Goal: Transaction & Acquisition: Obtain resource

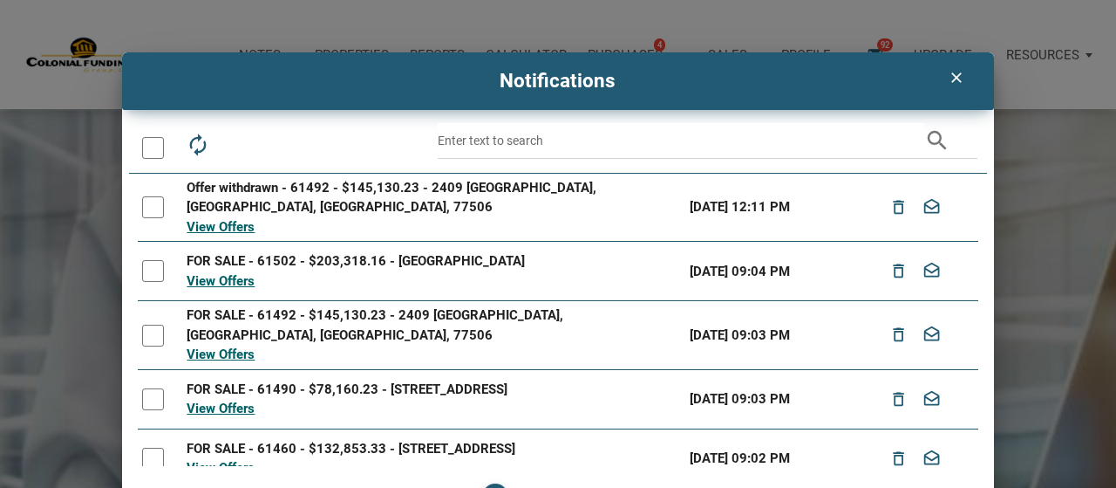
click at [227, 273] on link "View Offers" at bounding box center [221, 281] width 68 height 16
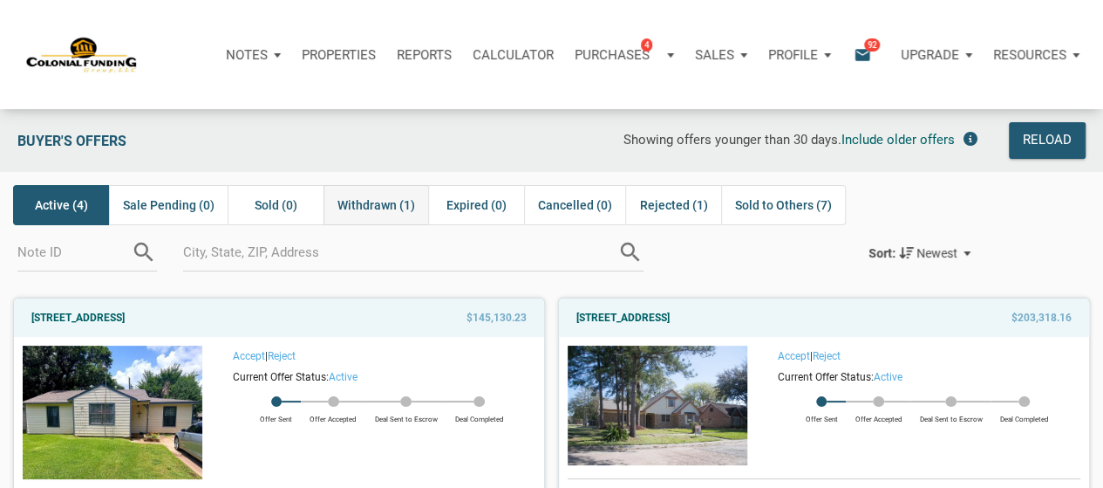
click at [377, 198] on span "Withdrawn (1)" at bounding box center [377, 205] width 78 height 21
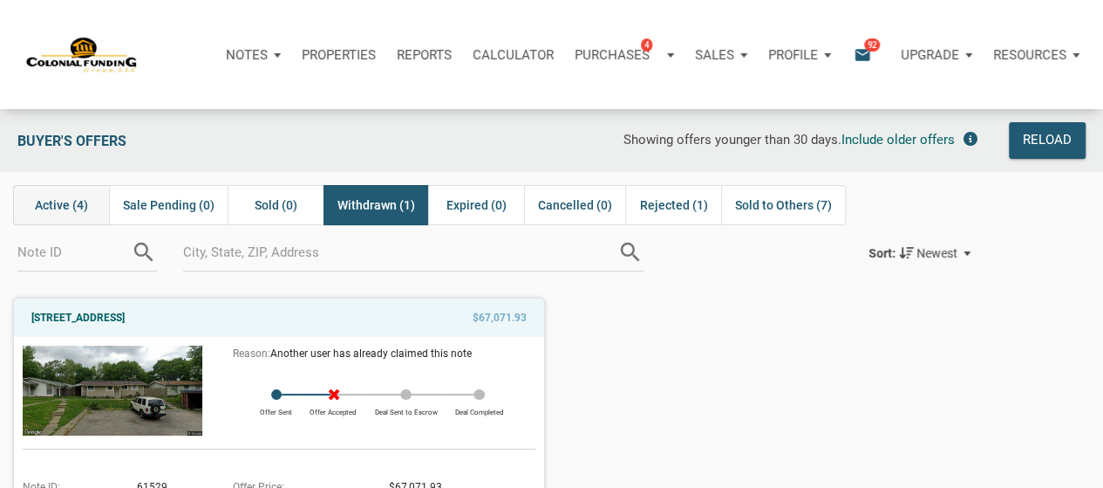
click at [70, 208] on span "Active (4)" at bounding box center [61, 205] width 53 height 21
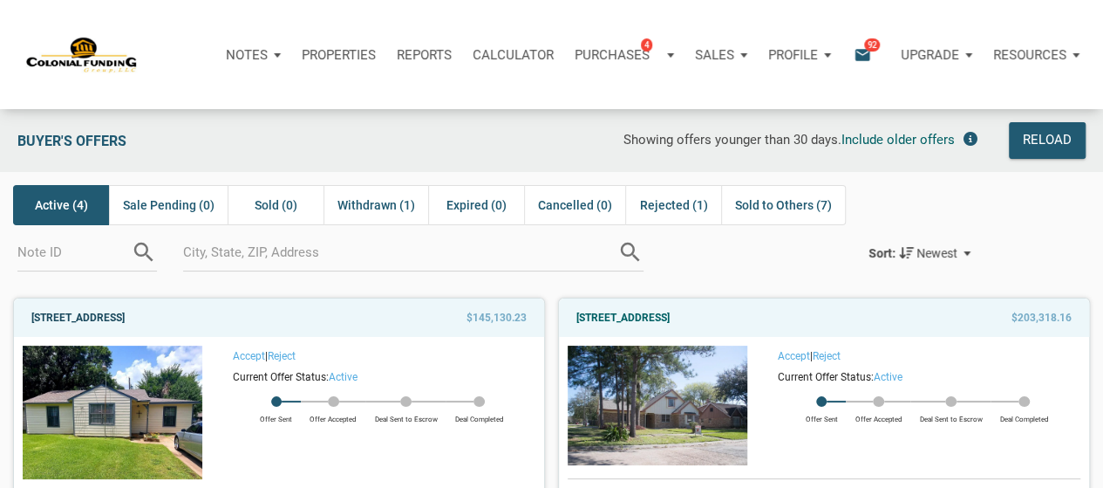
click at [125, 317] on link "[STREET_ADDRESS]" at bounding box center [77, 317] width 93 height 21
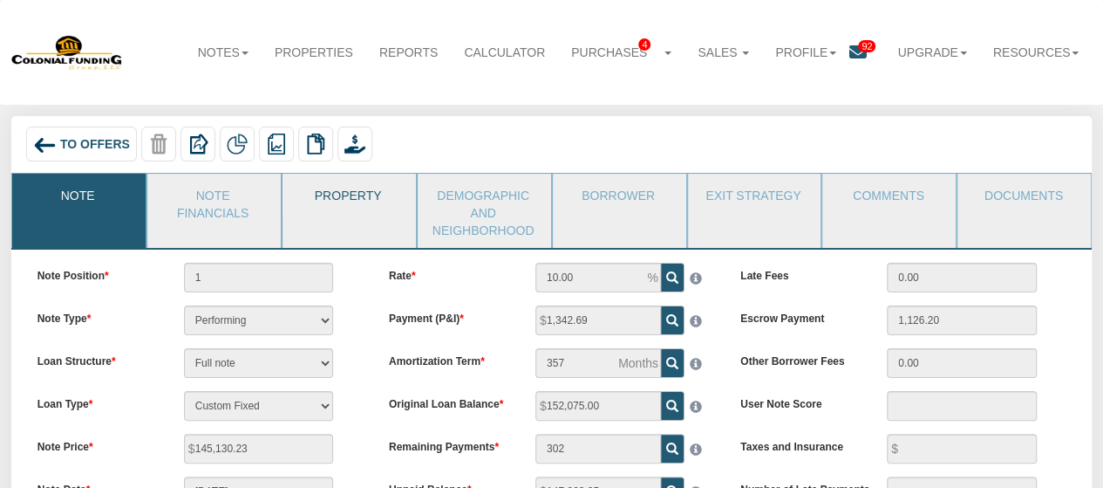
click at [336, 184] on link "Property" at bounding box center [349, 196] width 132 height 44
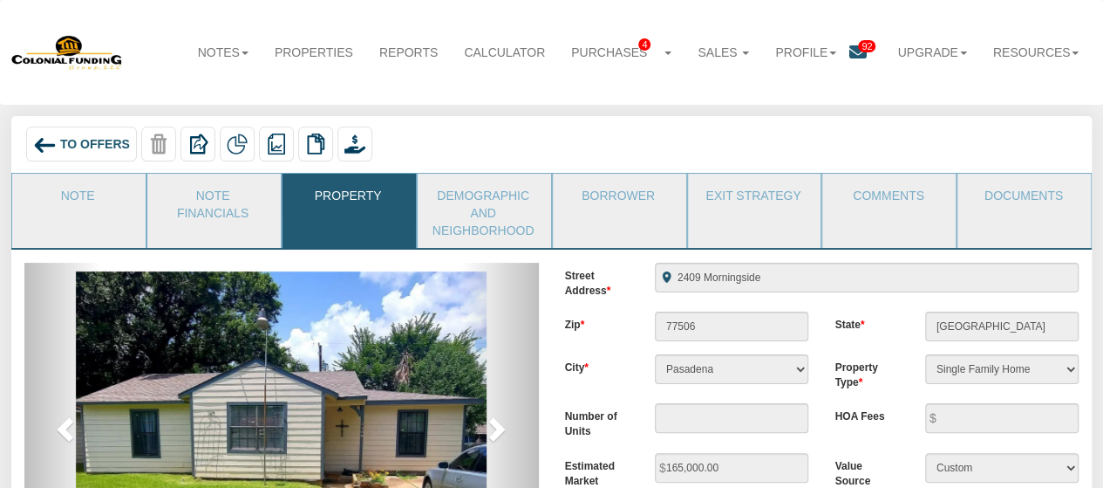
click at [410, 162] on div "To Offers Redeeming and Non-Redeeming Summary Note" at bounding box center [552, 145] width 1060 height 39
drag, startPoint x: 429, startPoint y: 153, endPoint x: 445, endPoint y: 139, distance: 21.0
click at [429, 153] on div "To Offers Redeeming and Non-Redeeming Summary Note" at bounding box center [552, 145] width 1060 height 39
click at [445, 139] on div "To Offers Redeeming and Non-Redeeming Summary Note" at bounding box center [552, 145] width 1060 height 39
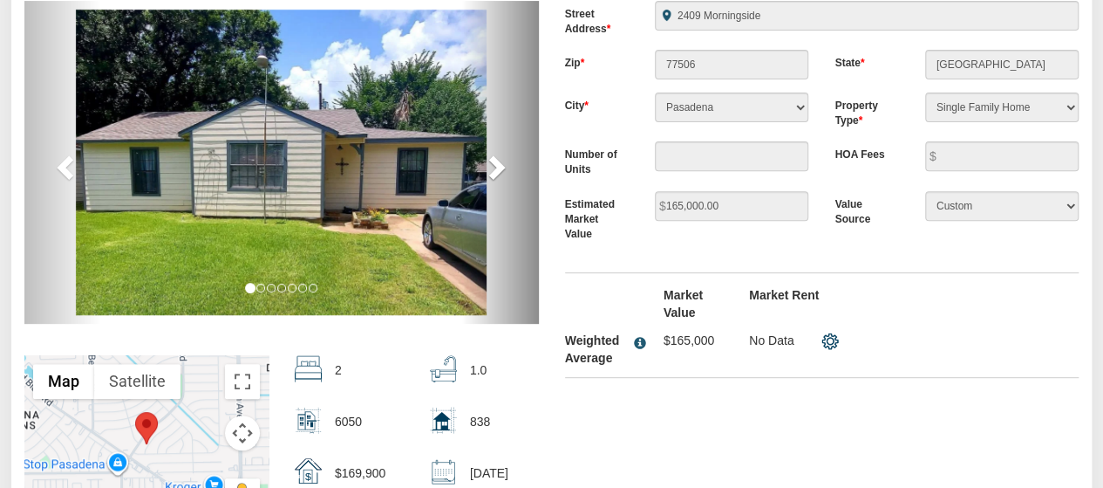
scroll to position [523, 0]
